Goal: Task Accomplishment & Management: Complete application form

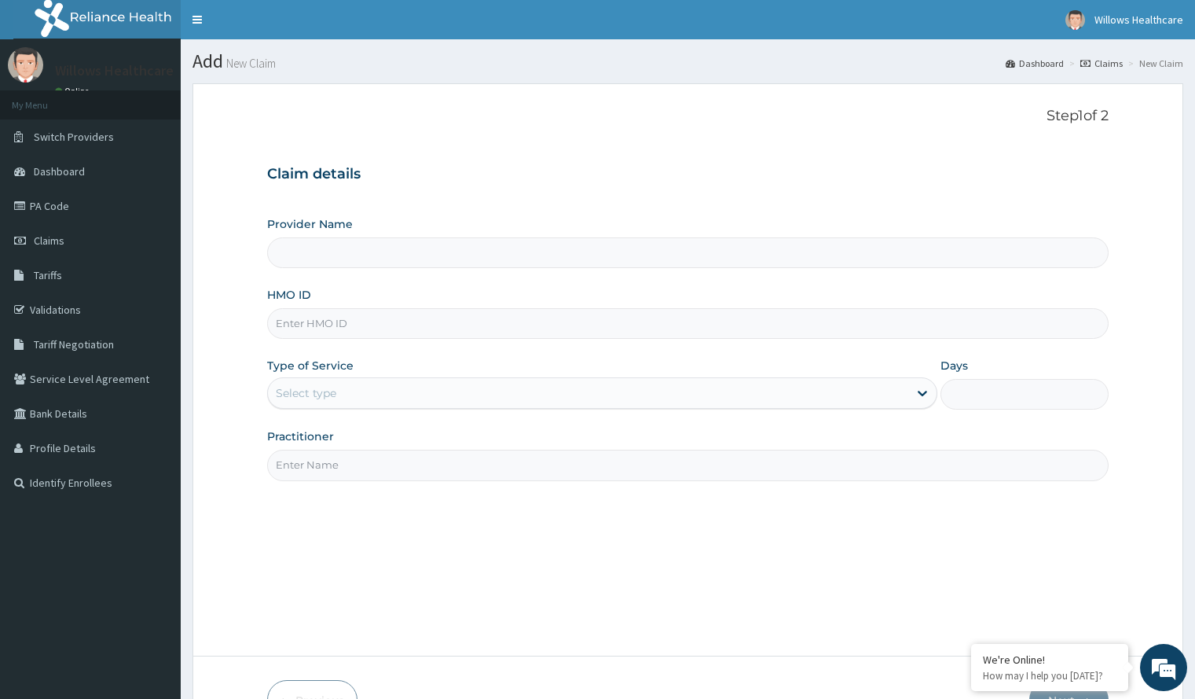
click at [419, 322] on input "HMO ID" at bounding box center [687, 323] width 841 height 31
type input "Willows Healthcare Ltd"
type input "FMC/10868/C"
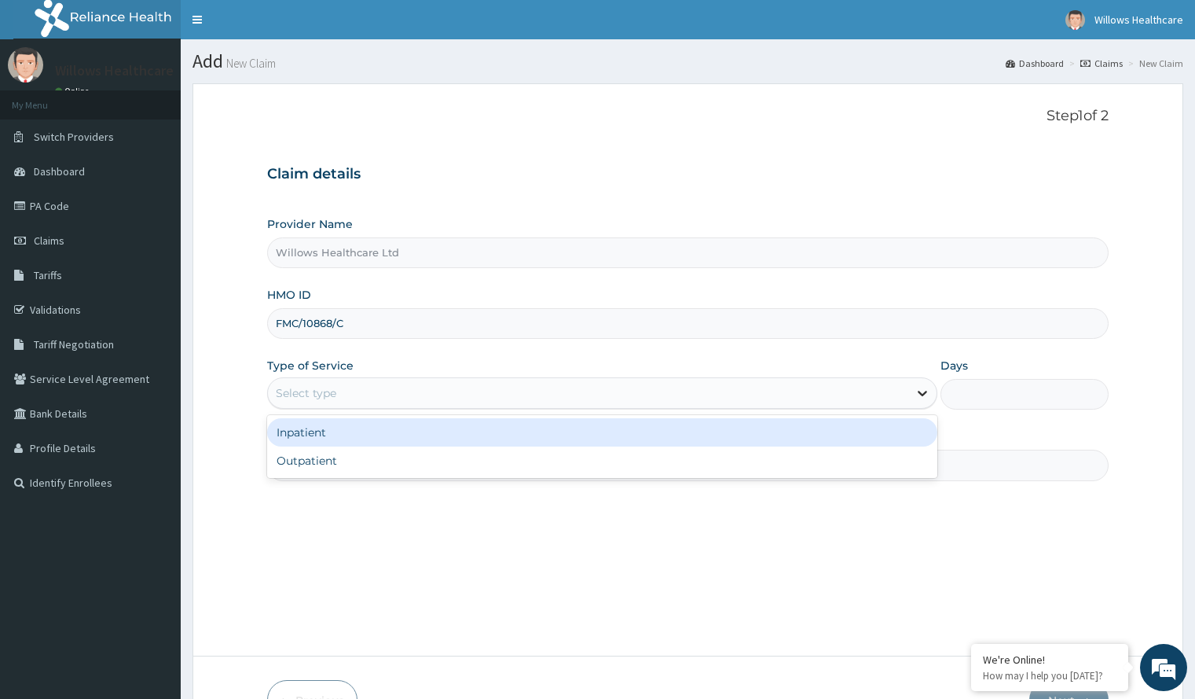
click at [929, 387] on icon at bounding box center [923, 393] width 16 height 16
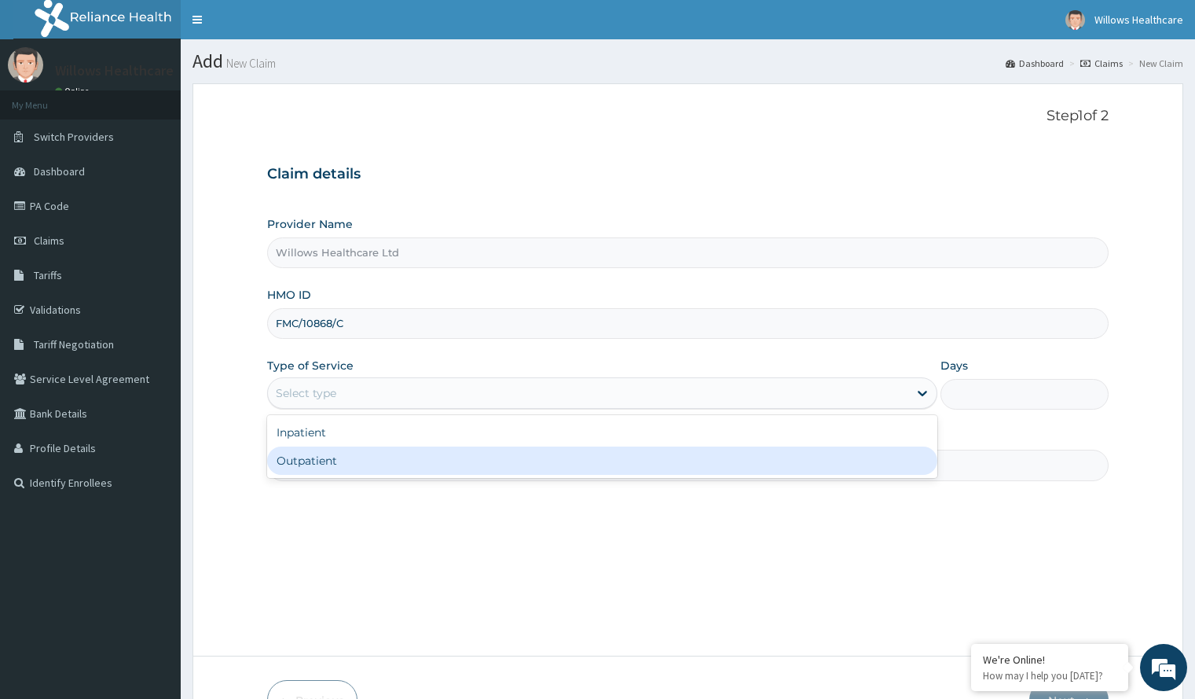
click at [881, 468] on div "Outpatient" at bounding box center [602, 460] width 670 height 28
type input "1"
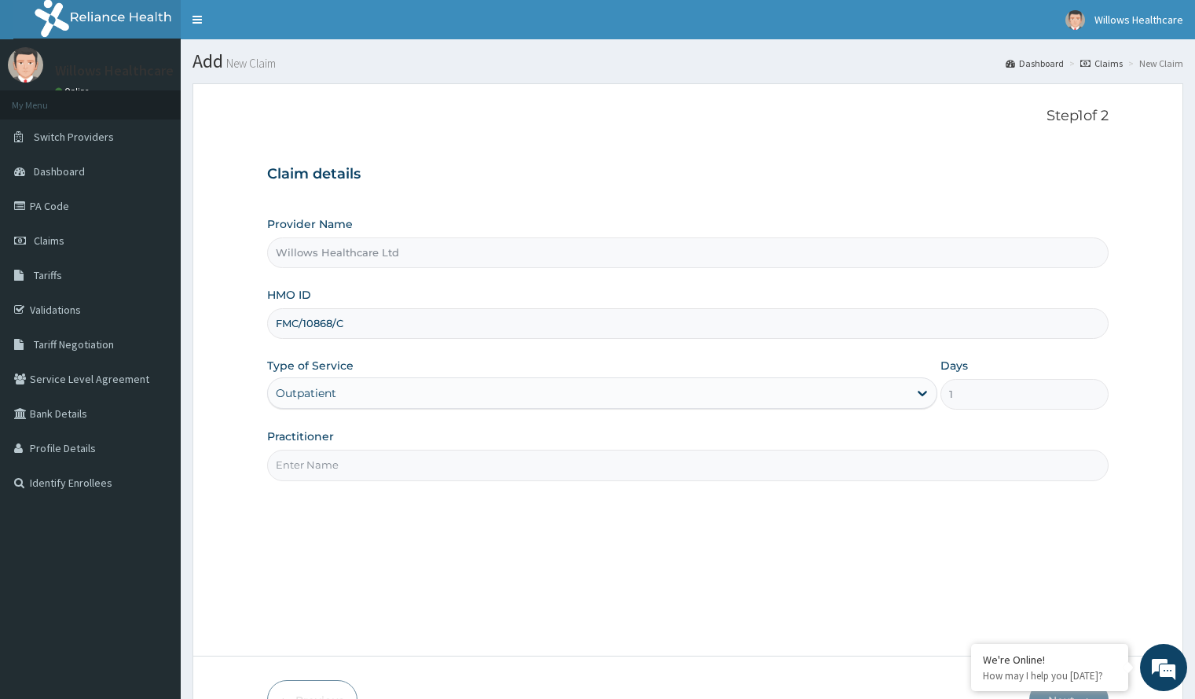
click at [659, 469] on input "Practitioner" at bounding box center [687, 465] width 841 height 31
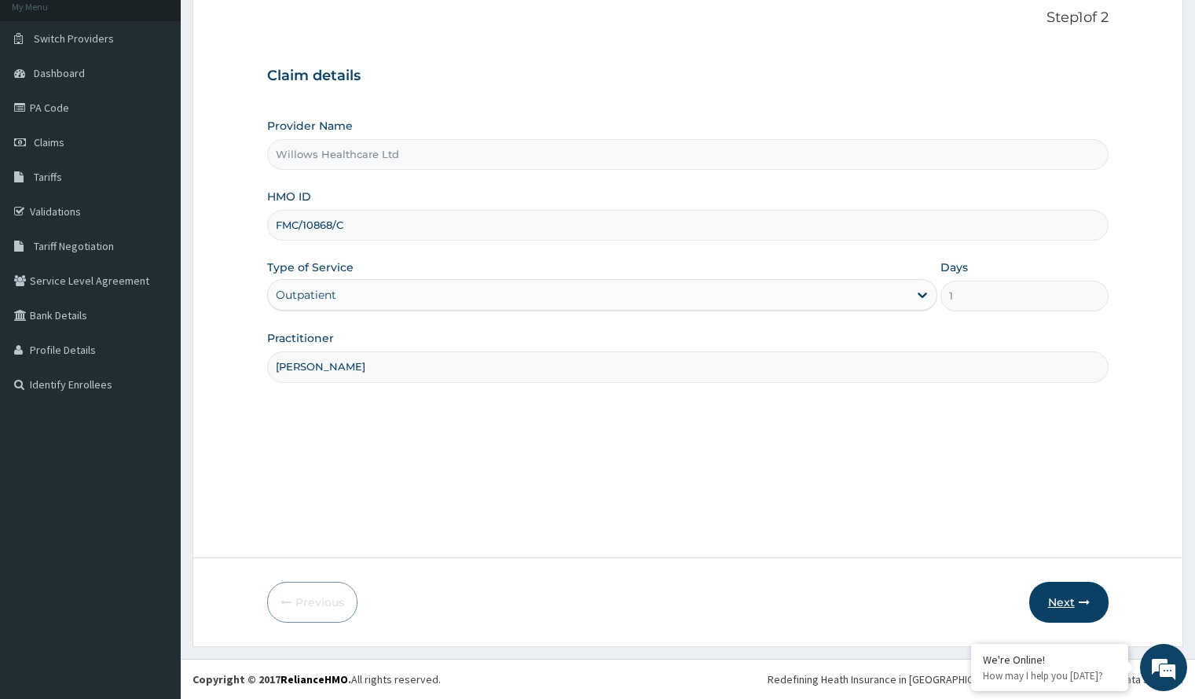
type input "[PERSON_NAME]"
click at [1074, 601] on button "Next" at bounding box center [1069, 602] width 79 height 41
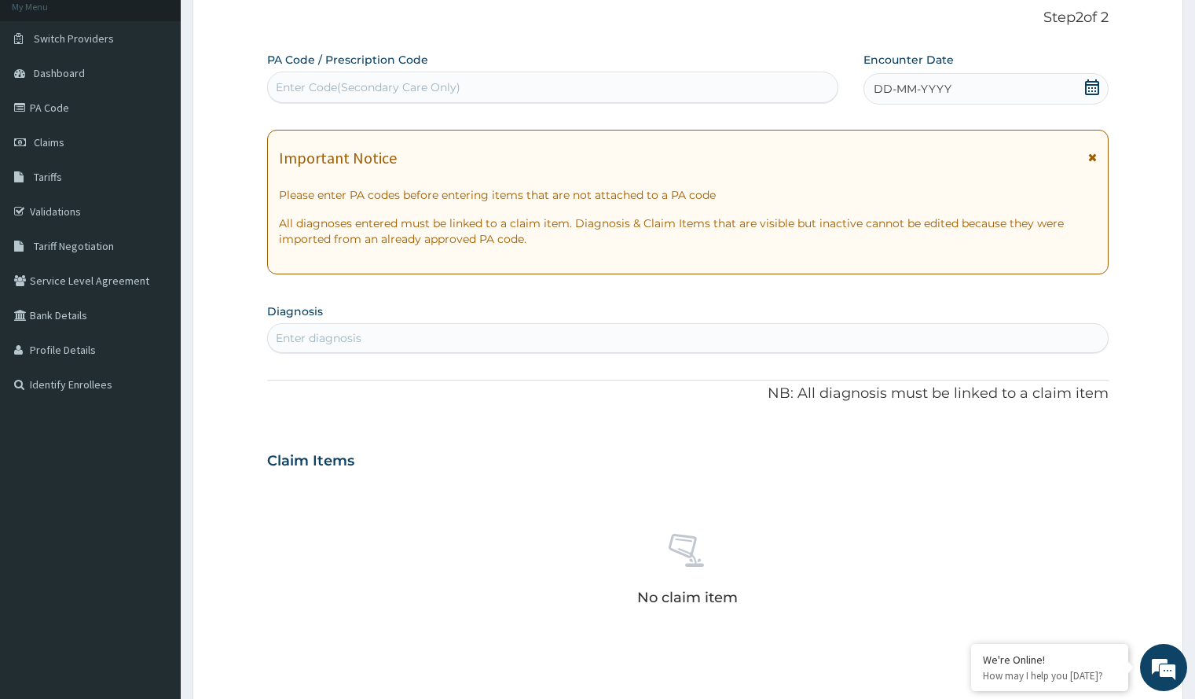
click at [681, 76] on div "Enter Code(Secondary Care Only)" at bounding box center [553, 87] width 570 height 25
paste input "PA/944BBE"
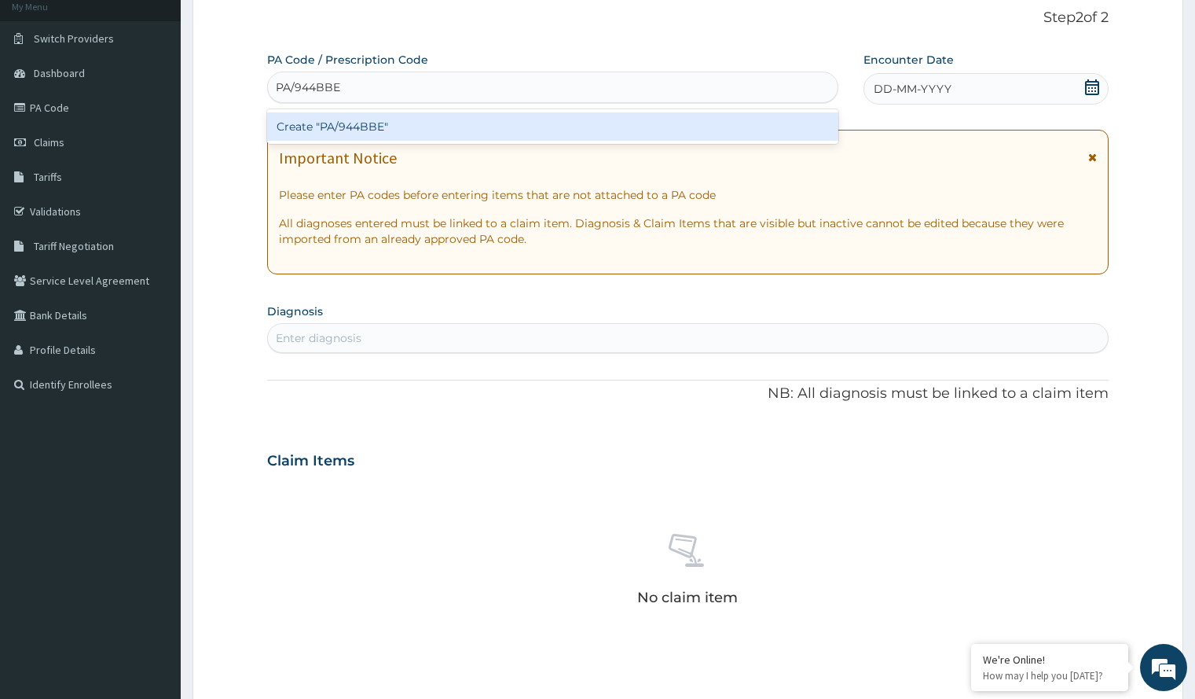
type input "PA/944BBE"
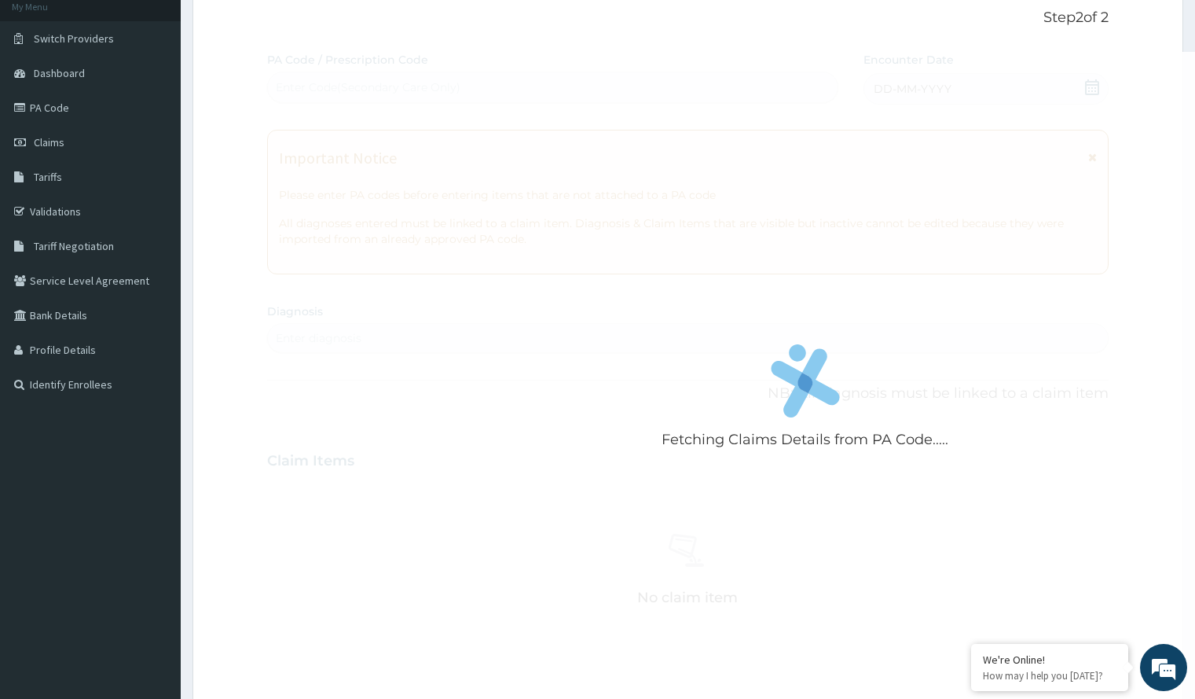
click at [962, 72] on div "Fetching Claims Details from PA Code..... PA Code / Prescription Code Enter Cod…" at bounding box center [687, 458] width 841 height 813
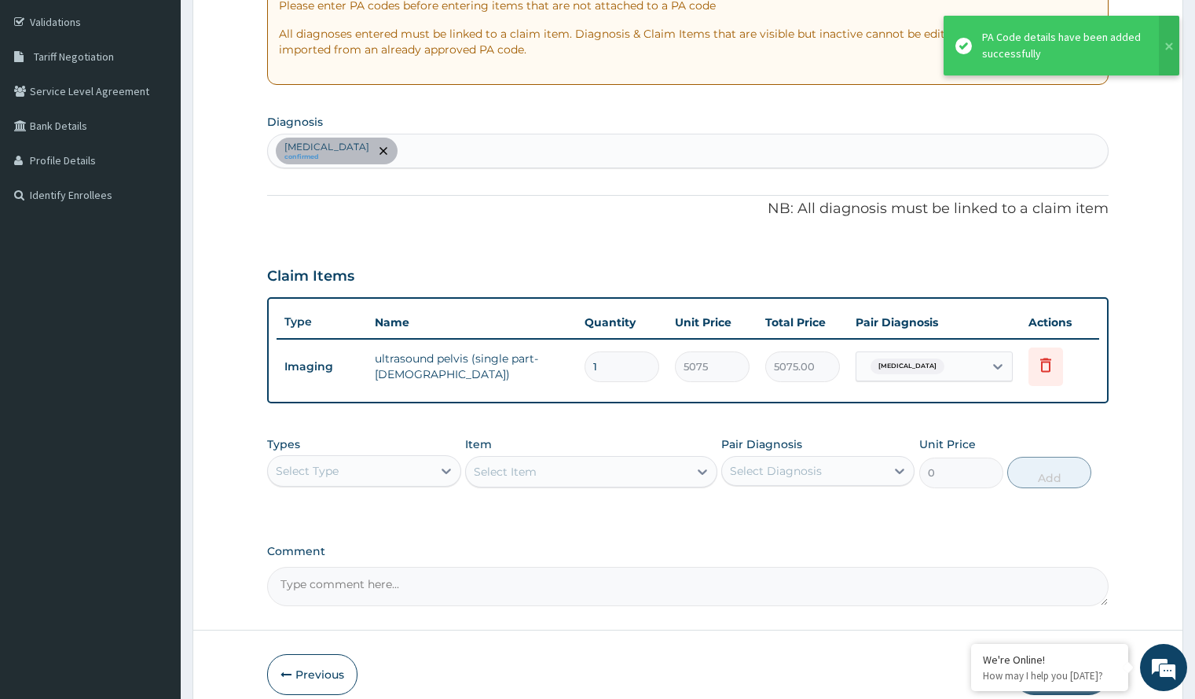
scroll to position [360, 0]
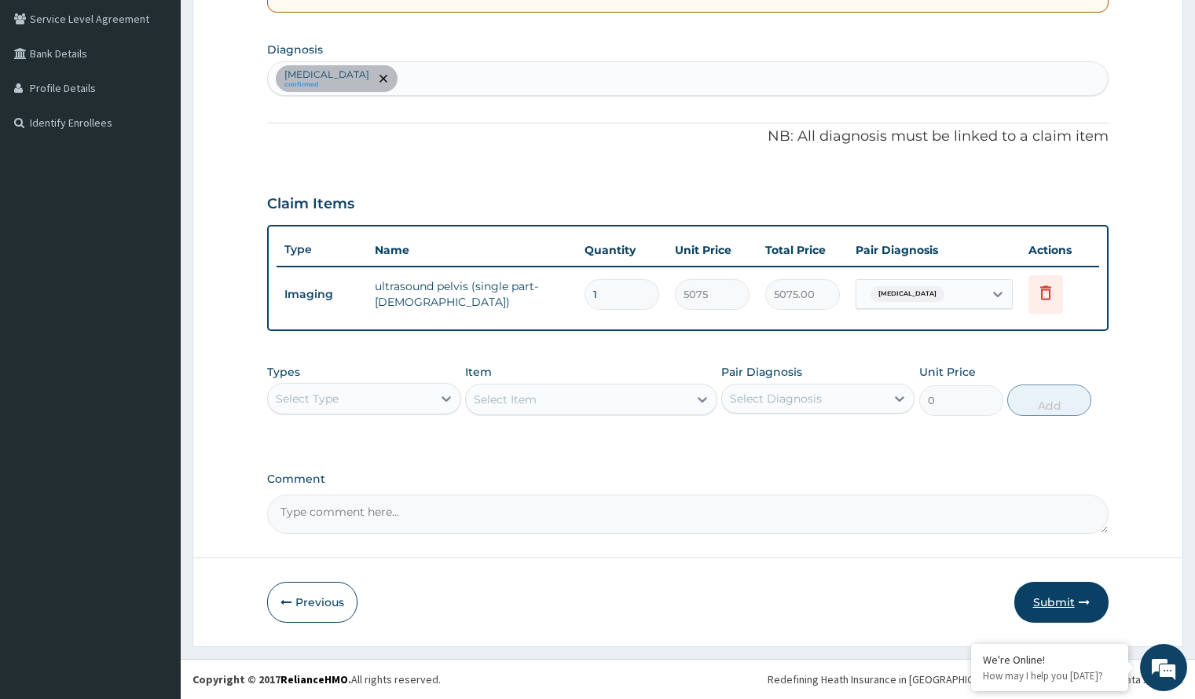
click at [1052, 594] on button "Submit" at bounding box center [1062, 602] width 94 height 41
